Goal: Task Accomplishment & Management: Manage account settings

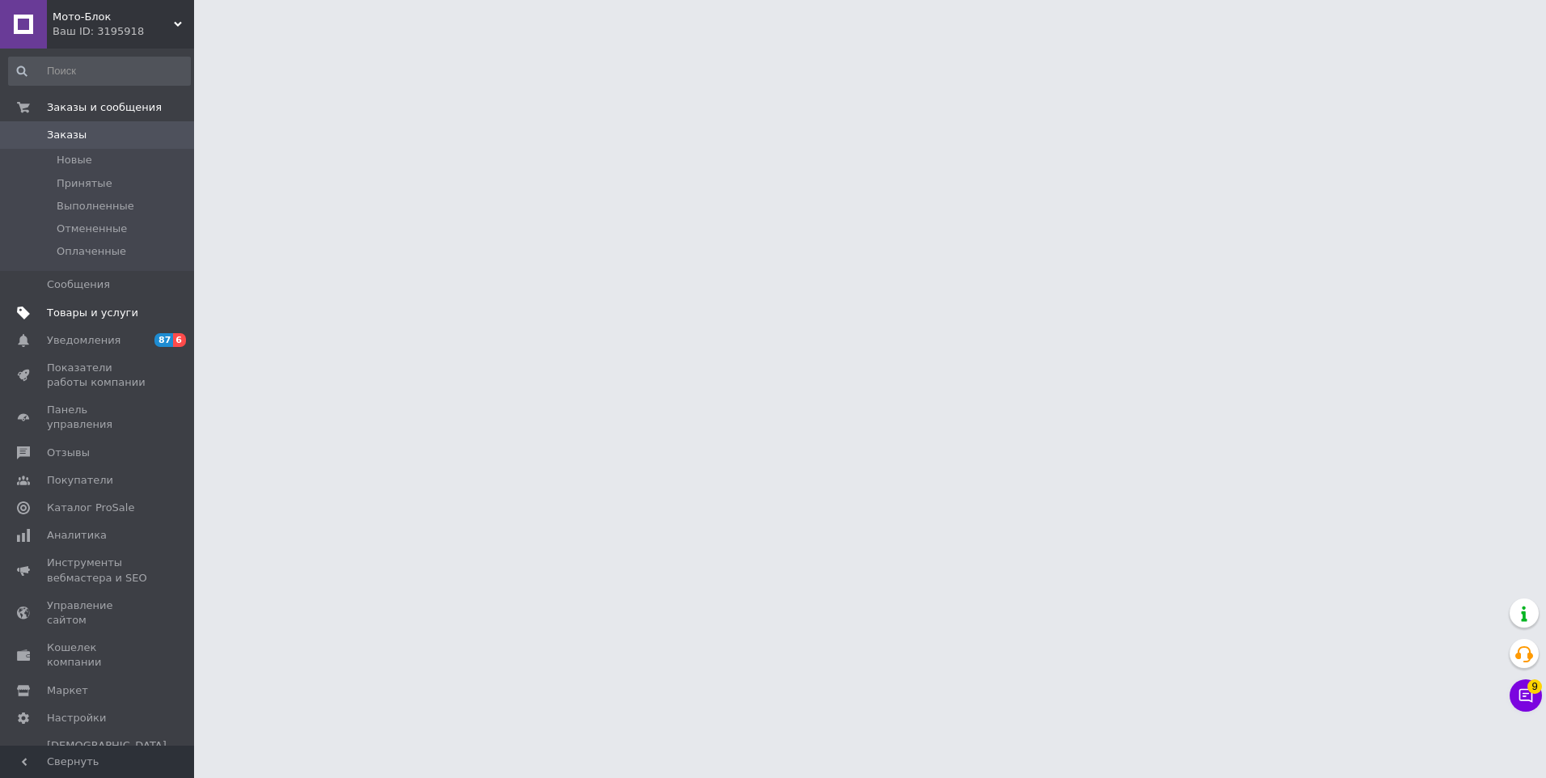
click at [122, 302] on link "Товары и услуги" at bounding box center [99, 312] width 199 height 27
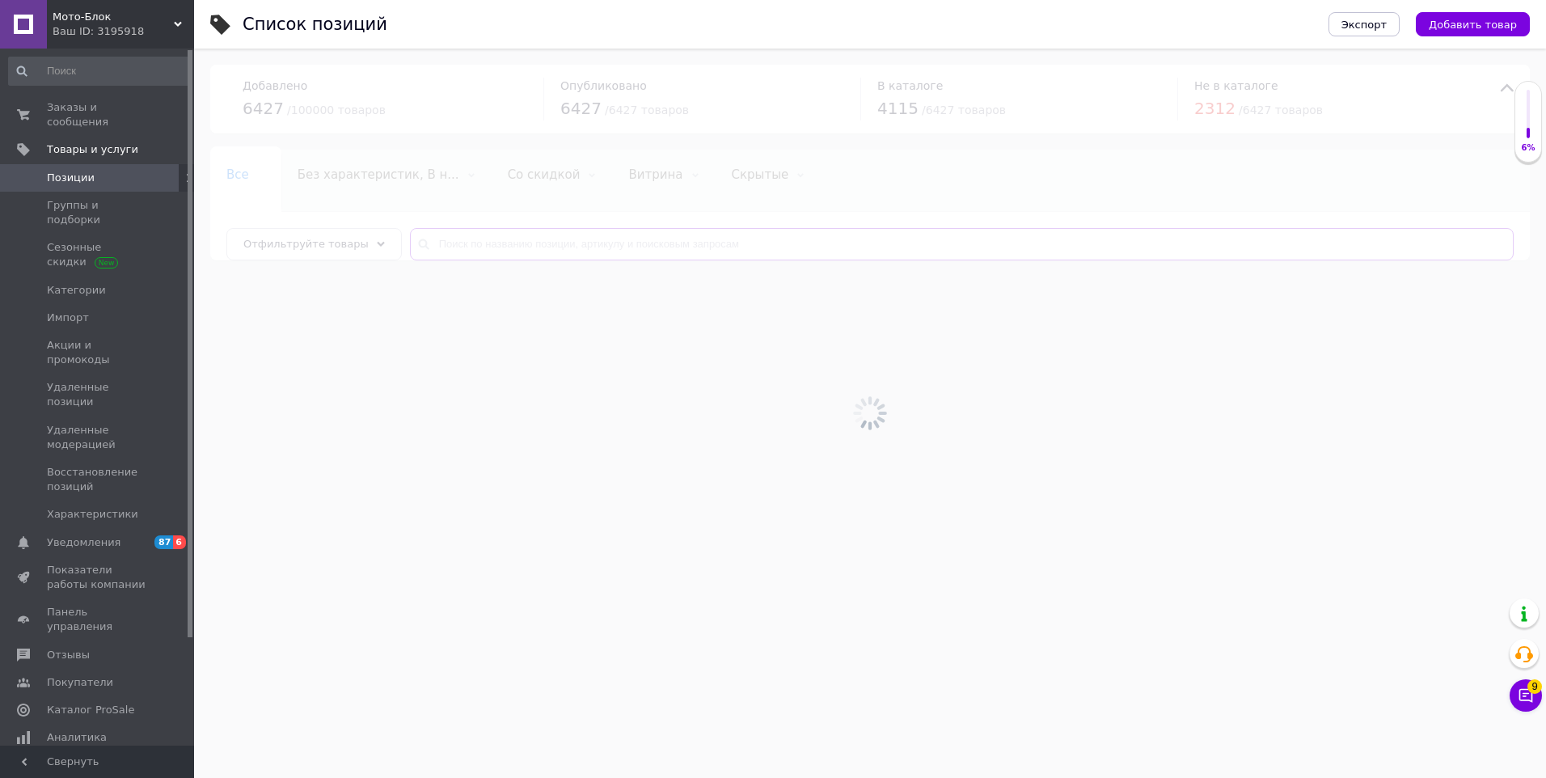
click at [509, 240] on input "text" at bounding box center [962, 244] width 1104 height 32
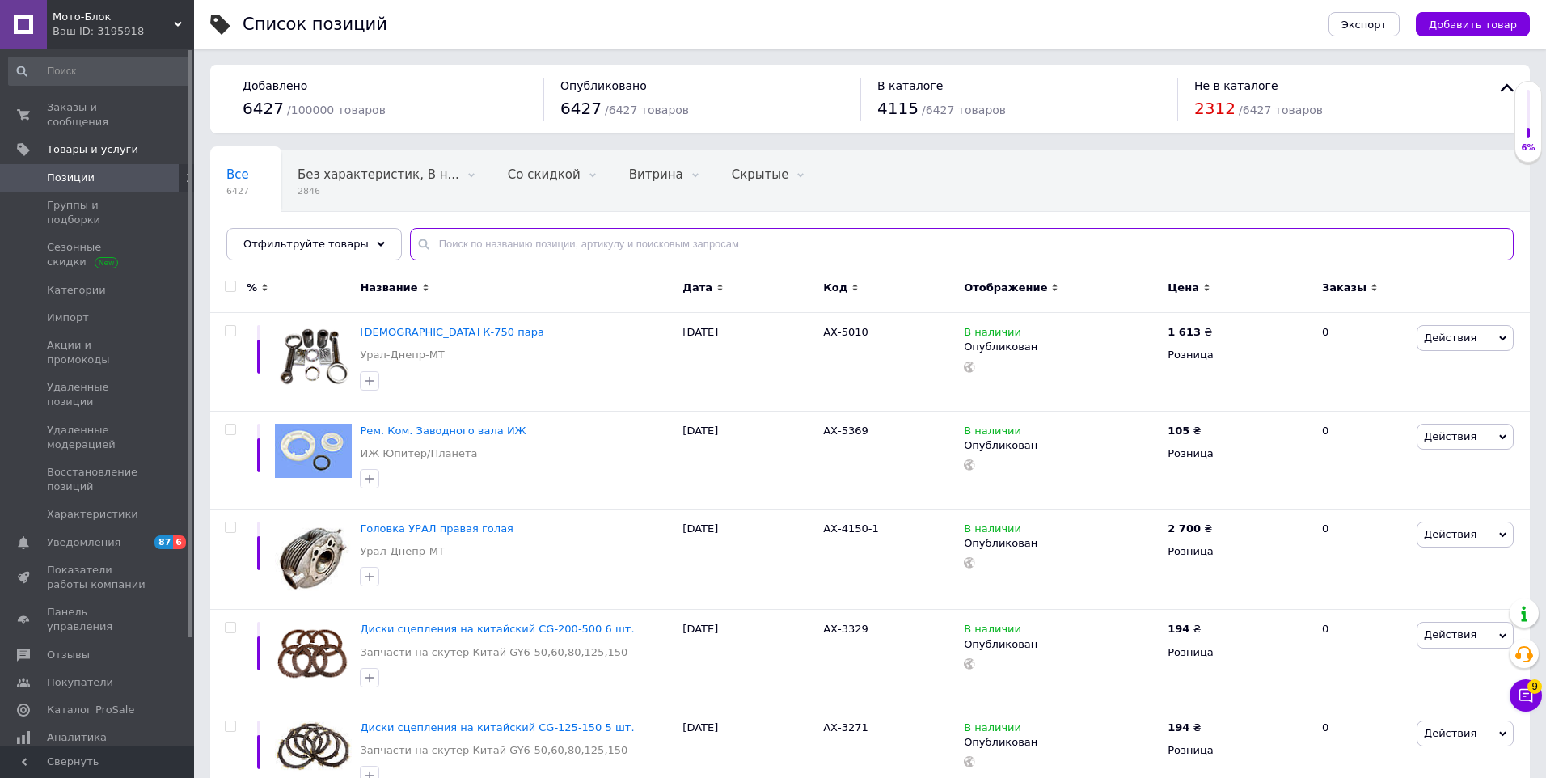
click at [509, 239] on input "text" at bounding box center [962, 244] width 1104 height 32
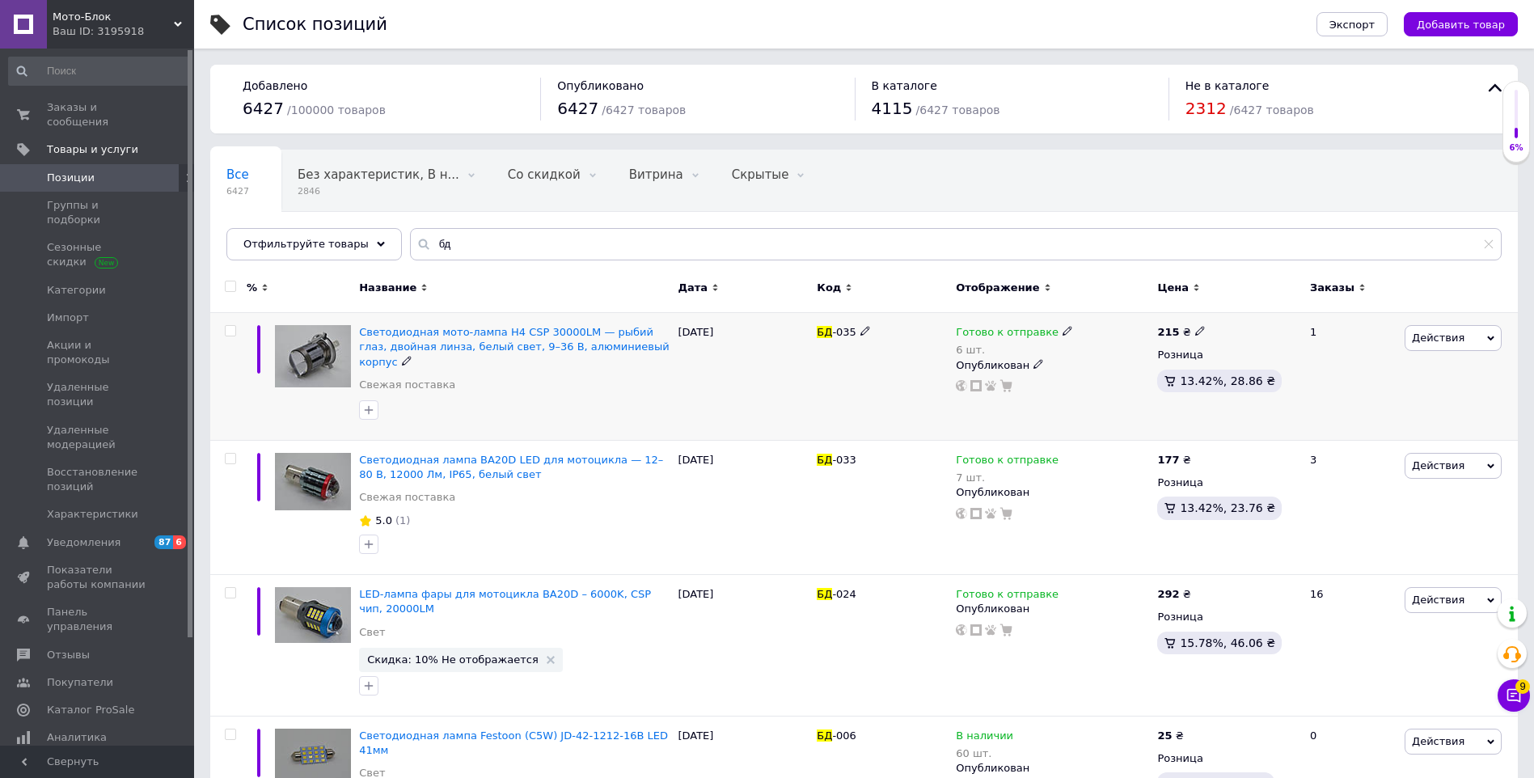
click at [788, 359] on div "[DATE]" at bounding box center [743, 377] width 139 height 128
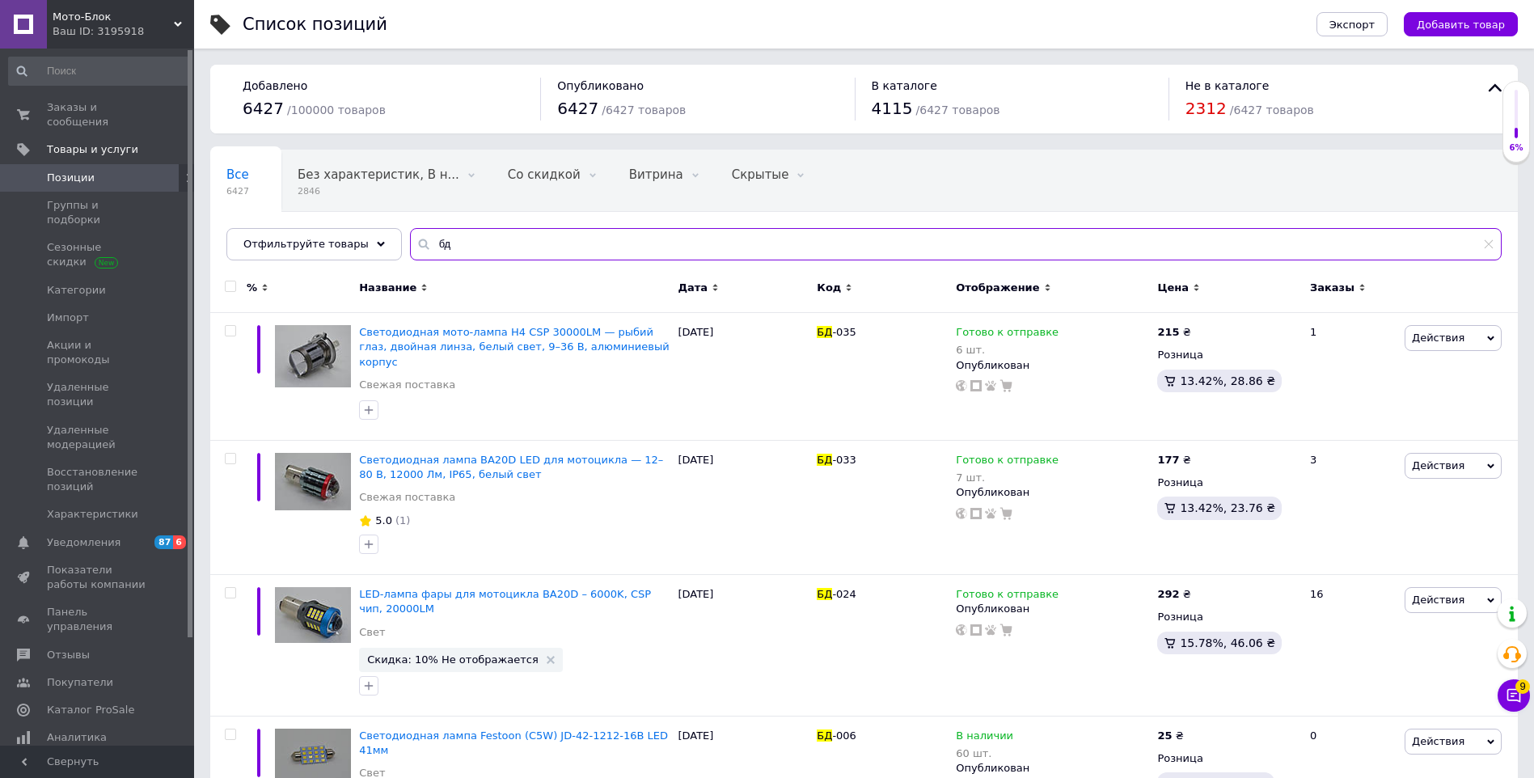
click at [637, 243] on input "бд" at bounding box center [956, 244] width 1092 height 32
type input "бд-034"
